Goal: Task Accomplishment & Management: Use online tool/utility

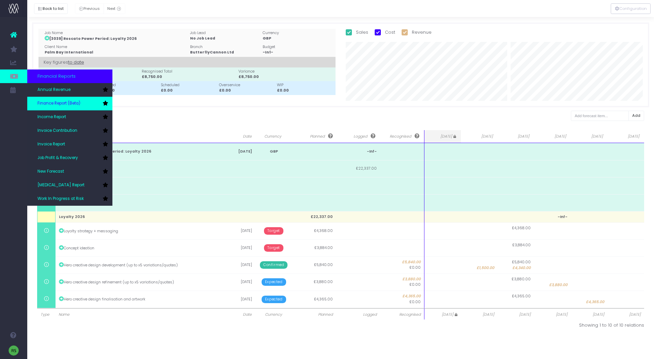
click at [61, 104] on span "Finance Report (Beta)" at bounding box center [58, 104] width 43 height 6
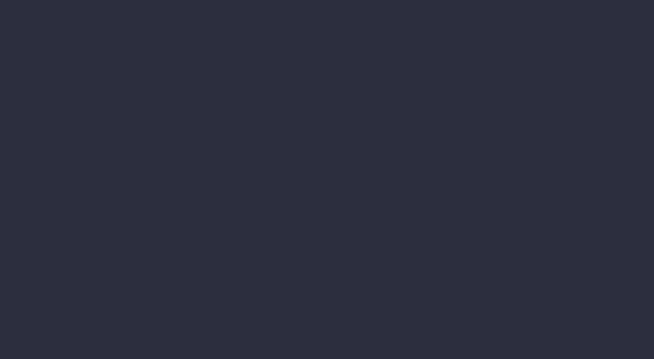
select select "finances"
select select "job"
select select "revrec"
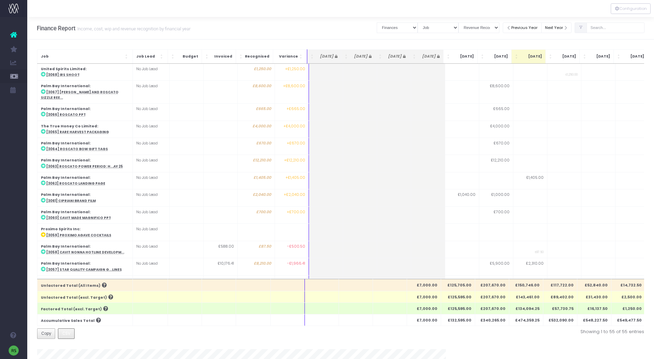
click at [67, 333] on span "CSV" at bounding box center [66, 334] width 8 height 6
click at [100, 54] on span "Job" at bounding box center [82, 56] width 83 height 5
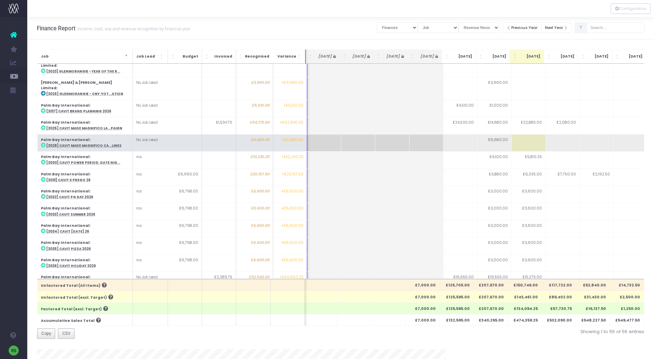
scroll to position [336, 2]
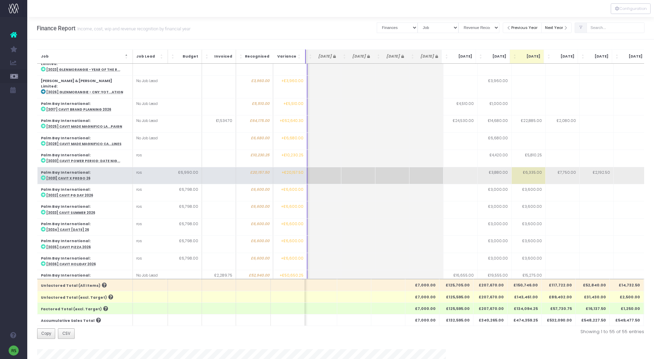
click at [77, 176] on abbr "[3031] Cavit x Prego 26" at bounding box center [68, 178] width 44 height 4
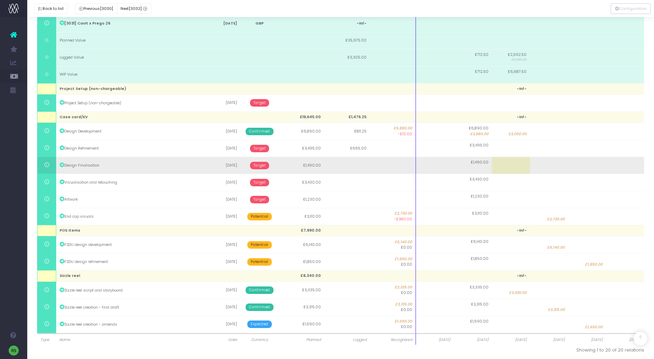
scroll to position [129, 0]
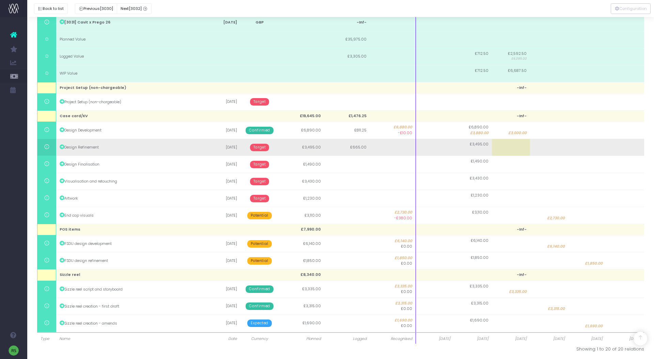
click at [517, 149] on td at bounding box center [511, 147] width 38 height 17
type input "3495"
click at [267, 148] on body "Oh my... this is bad. [PERSON_NAME] wasn't able to load this page. Please conta…" at bounding box center [327, 50] width 654 height 359
click at [263, 146] on span "Target" at bounding box center [259, 147] width 19 height 7
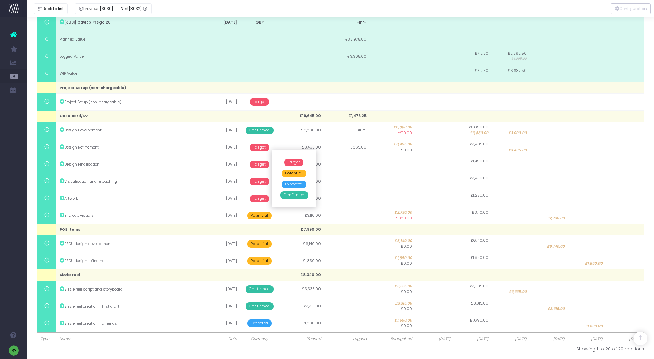
click at [293, 196] on span "Confirmed" at bounding box center [295, 195] width 28 height 7
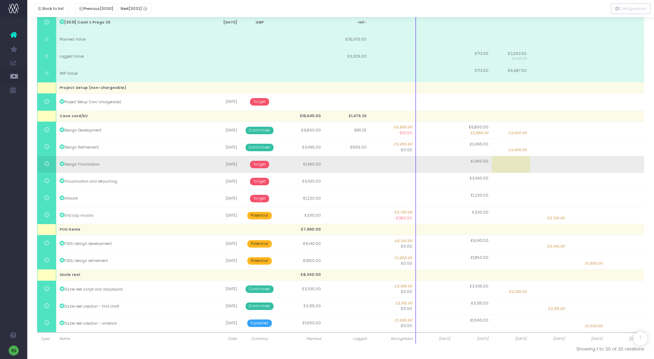
click at [566, 166] on td at bounding box center [549, 164] width 38 height 17
type input "1490"
click at [262, 164] on body "Oh my... this is bad. [PERSON_NAME] wasn't able to load this page. Please conta…" at bounding box center [327, 50] width 654 height 359
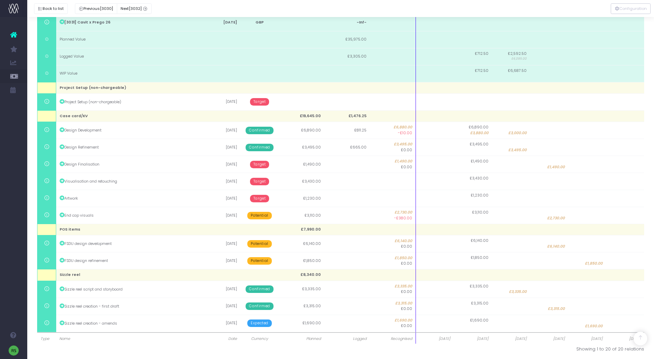
click at [259, 165] on span "Target" at bounding box center [259, 164] width 19 height 7
click at [301, 210] on span "Confirmed" at bounding box center [295, 212] width 28 height 7
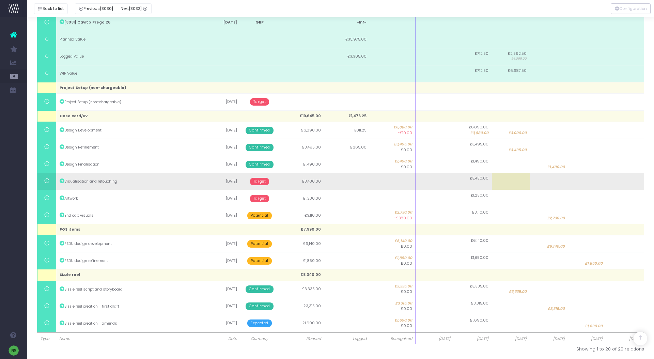
click at [590, 182] on td at bounding box center [588, 181] width 38 height 17
type input "3430"
click at [253, 183] on body "Oh my... this is bad. [PERSON_NAME] wasn't able to load this page. Please conta…" at bounding box center [327, 50] width 654 height 359
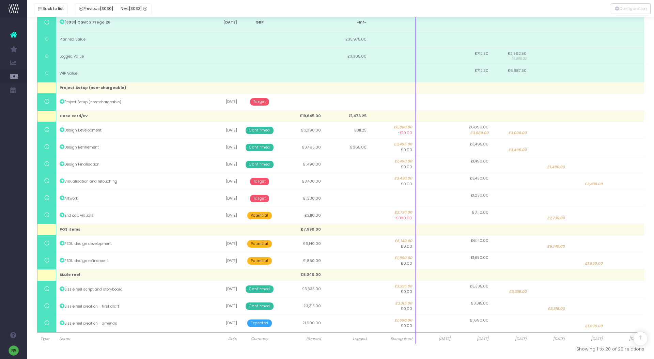
click at [255, 182] on span "Target" at bounding box center [259, 181] width 19 height 7
click at [286, 230] on span "Confirmed" at bounding box center [295, 229] width 28 height 7
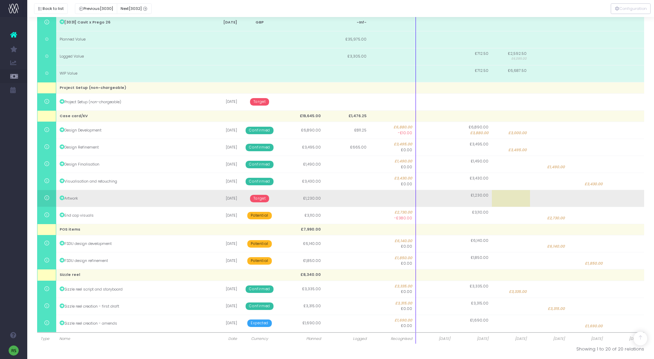
click at [592, 198] on td at bounding box center [588, 198] width 38 height 17
type input "1230"
click at [253, 197] on body "Oh my... this is bad. [PERSON_NAME] wasn't able to load this page. Please conta…" at bounding box center [327, 50] width 654 height 359
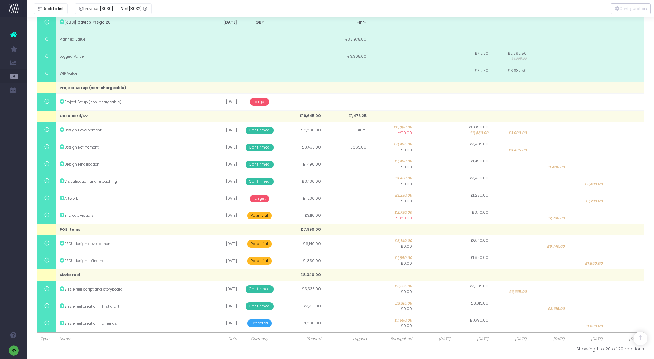
click at [258, 198] on span "Target" at bounding box center [259, 198] width 19 height 7
click at [300, 247] on span "Confirmed" at bounding box center [295, 246] width 28 height 7
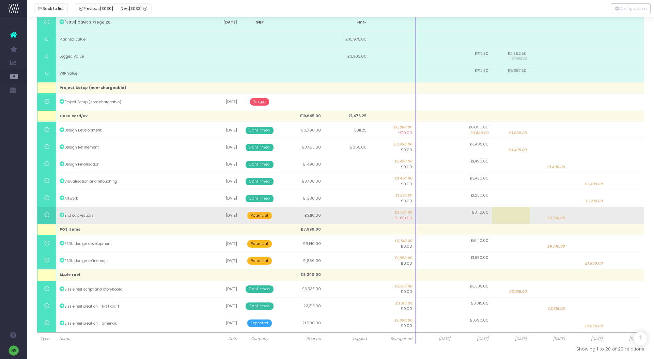
click at [267, 217] on span "Potential" at bounding box center [259, 215] width 24 height 7
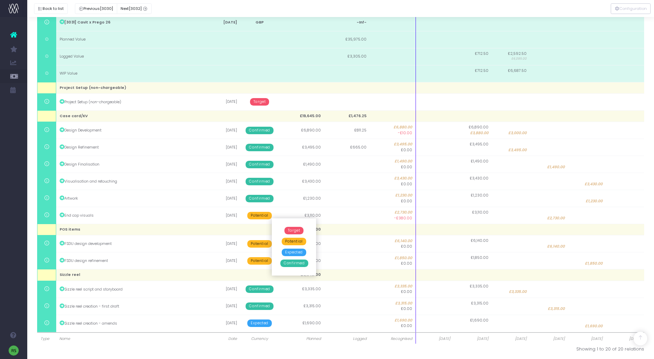
click at [290, 264] on span "Confirmed" at bounding box center [295, 263] width 28 height 7
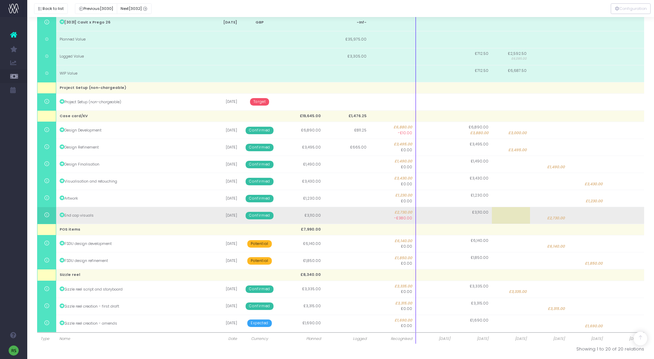
click at [555, 218] on span "£2,730.00" at bounding box center [556, 218] width 18 height 5
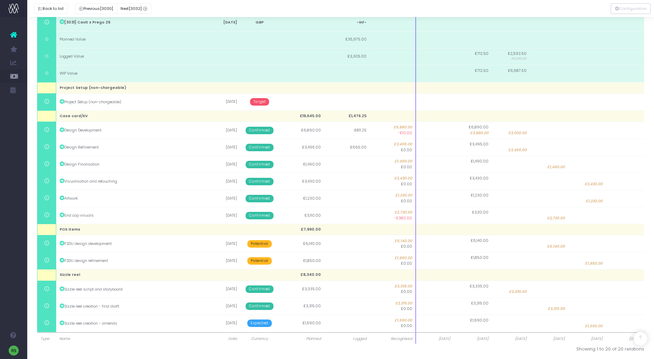
type input "2730"
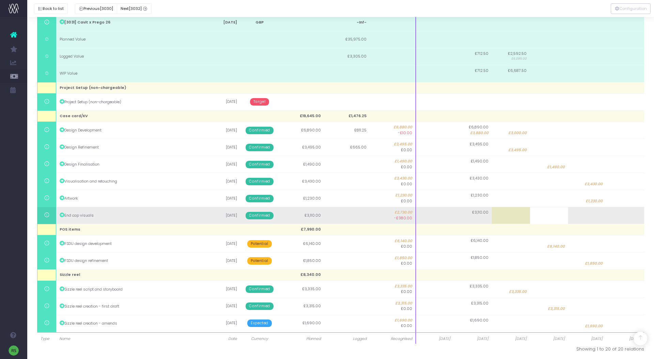
click at [522, 218] on body "Oh my... this is bad. [PERSON_NAME] wasn't able to load this page. Please conta…" at bounding box center [327, 50] width 654 height 359
click at [522, 217] on td at bounding box center [511, 215] width 38 height 17
type input "3110"
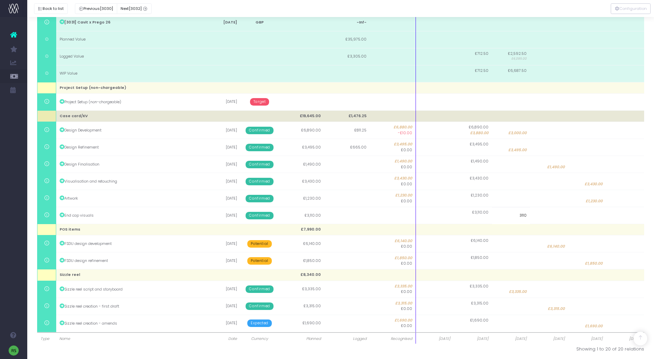
click at [403, 114] on body "Oh my... this is bad. [PERSON_NAME] wasn't able to load this page. Please conta…" at bounding box center [327, 50] width 654 height 359
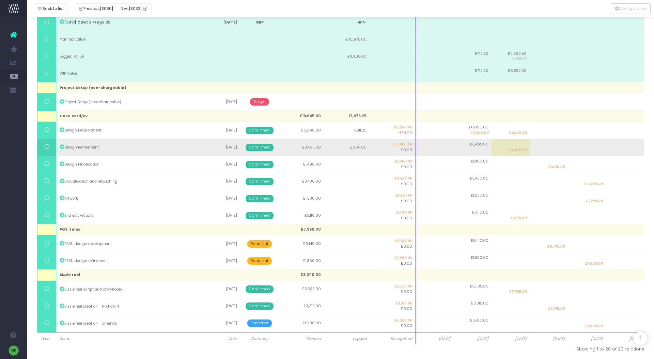
scroll to position [133, 0]
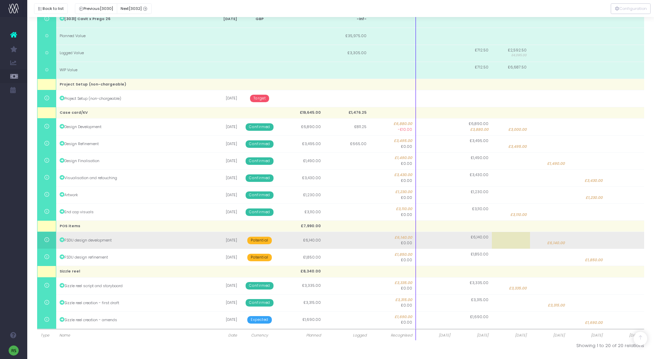
click at [261, 240] on span "Potential" at bounding box center [259, 240] width 24 height 7
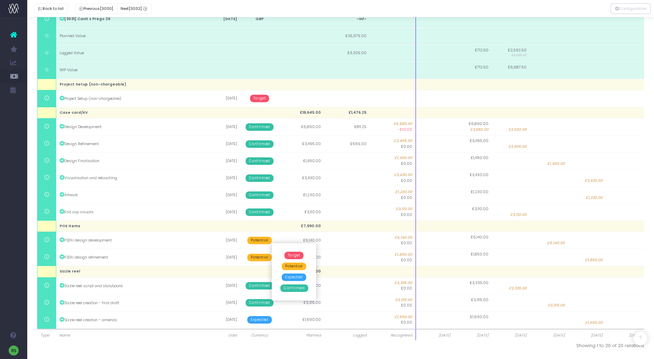
click at [291, 287] on span "Confirmed" at bounding box center [295, 288] width 28 height 7
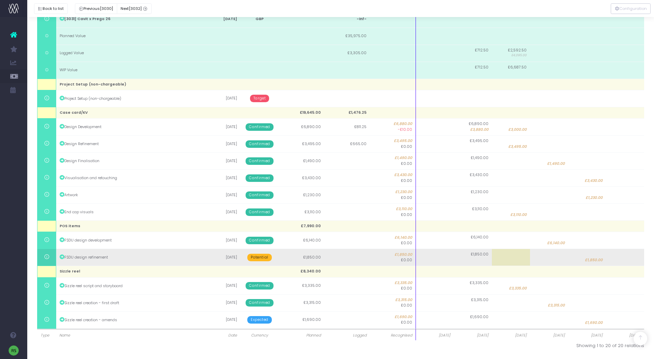
click at [265, 257] on span "Potential" at bounding box center [259, 257] width 24 height 7
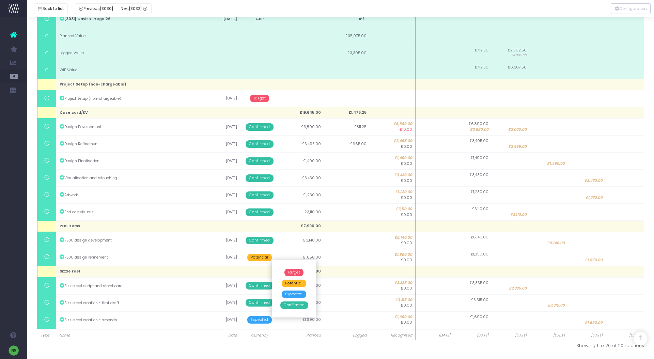
click at [300, 307] on span "Confirmed" at bounding box center [295, 305] width 28 height 7
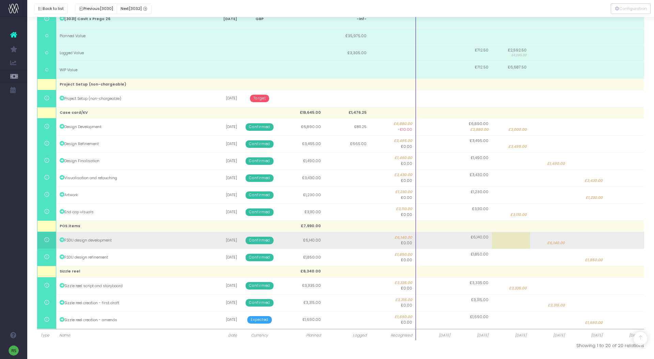
click at [555, 243] on span "£6,140.00" at bounding box center [556, 243] width 18 height 5
type input "6140"
click at [522, 227] on body "Oh my... this is bad. [PERSON_NAME] wasn't able to load this page. Please conta…" at bounding box center [327, 46] width 654 height 359
click at [522, 241] on td at bounding box center [511, 240] width 38 height 17
type input "6140"
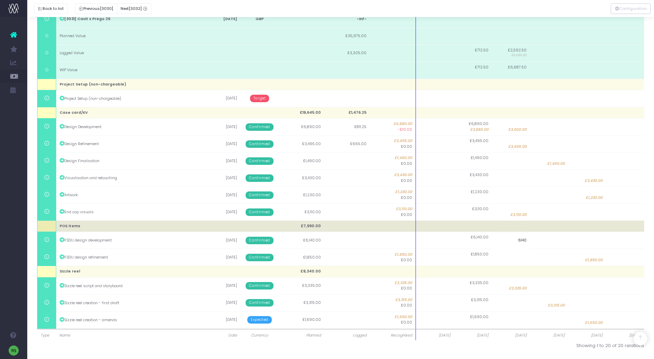
click at [466, 225] on body "Oh my... this is bad. [PERSON_NAME] wasn't able to load this page. Please conta…" at bounding box center [327, 46] width 654 height 359
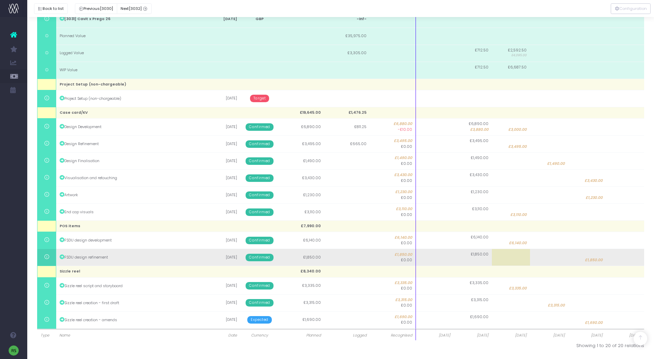
click at [597, 260] on span "£1,850.00" at bounding box center [594, 260] width 18 height 5
type input "1850"
click at [552, 227] on body "Oh my... this is bad. [PERSON_NAME] wasn't able to load this page. Please conta…" at bounding box center [327, 46] width 654 height 359
click at [551, 259] on td at bounding box center [549, 257] width 38 height 17
type input "1850"
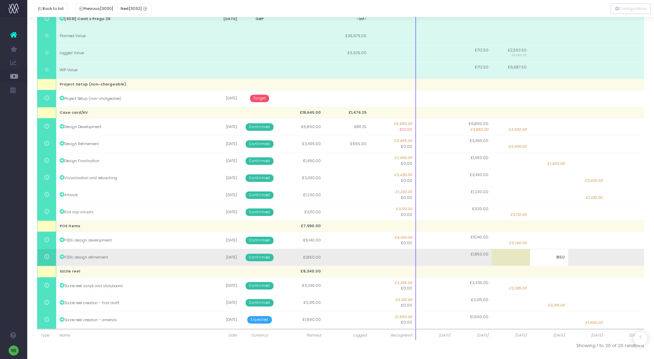
click at [589, 227] on body "Oh my... this is bad. [PERSON_NAME] wasn't able to load this page. Please conta…" at bounding box center [327, 46] width 654 height 359
